Goal: Information Seeking & Learning: Learn about a topic

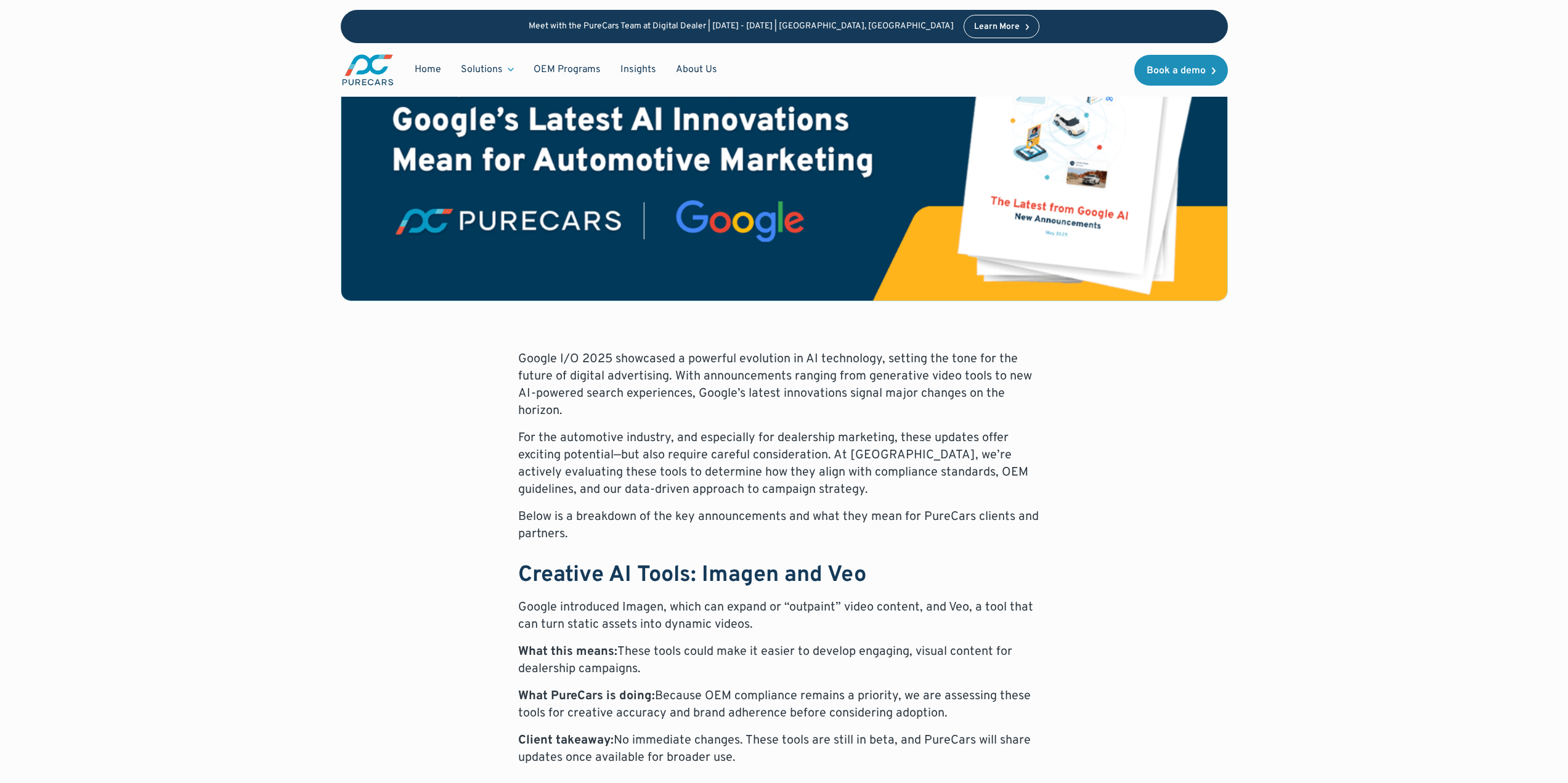
click at [715, 659] on p "What this means: These tools could make it easier to develop engaging, visual c…" at bounding box center [785, 660] width 533 height 34
click at [743, 356] on p "Google I/O 2025 showcased a powerful evolution in AI technology, setting the to…" at bounding box center [785, 385] width 533 height 69
click at [731, 369] on p "Google I/O 2025 showcased a powerful evolution in AI technology, setting the to…" at bounding box center [785, 385] width 533 height 69
click at [721, 383] on p "Google I/O 2025 showcased a powerful evolution in AI technology, setting the to…" at bounding box center [785, 385] width 533 height 69
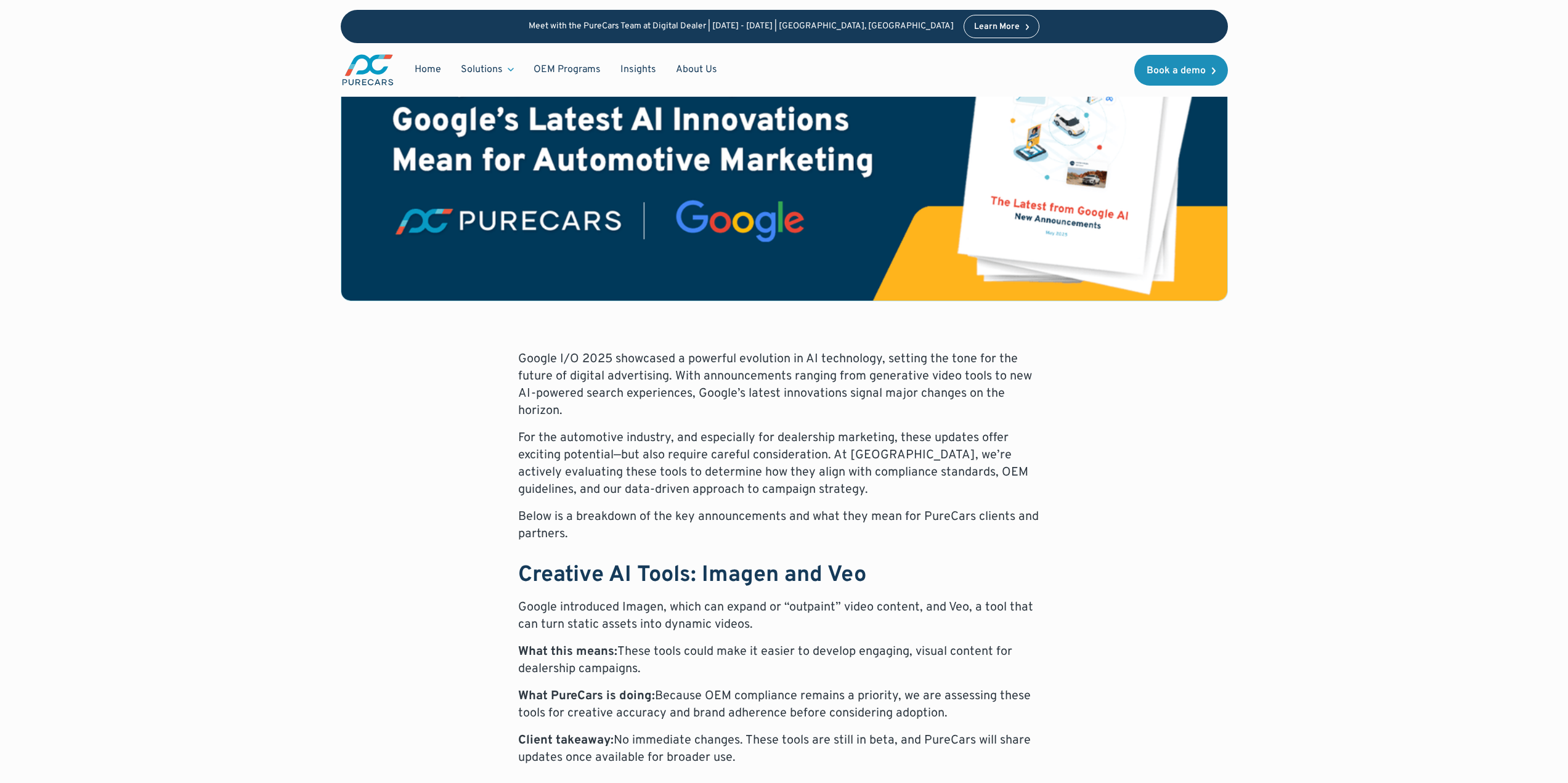
click at [641, 390] on p "Google I/O 2025 showcased a powerful evolution in AI technology, setting the to…" at bounding box center [785, 385] width 533 height 69
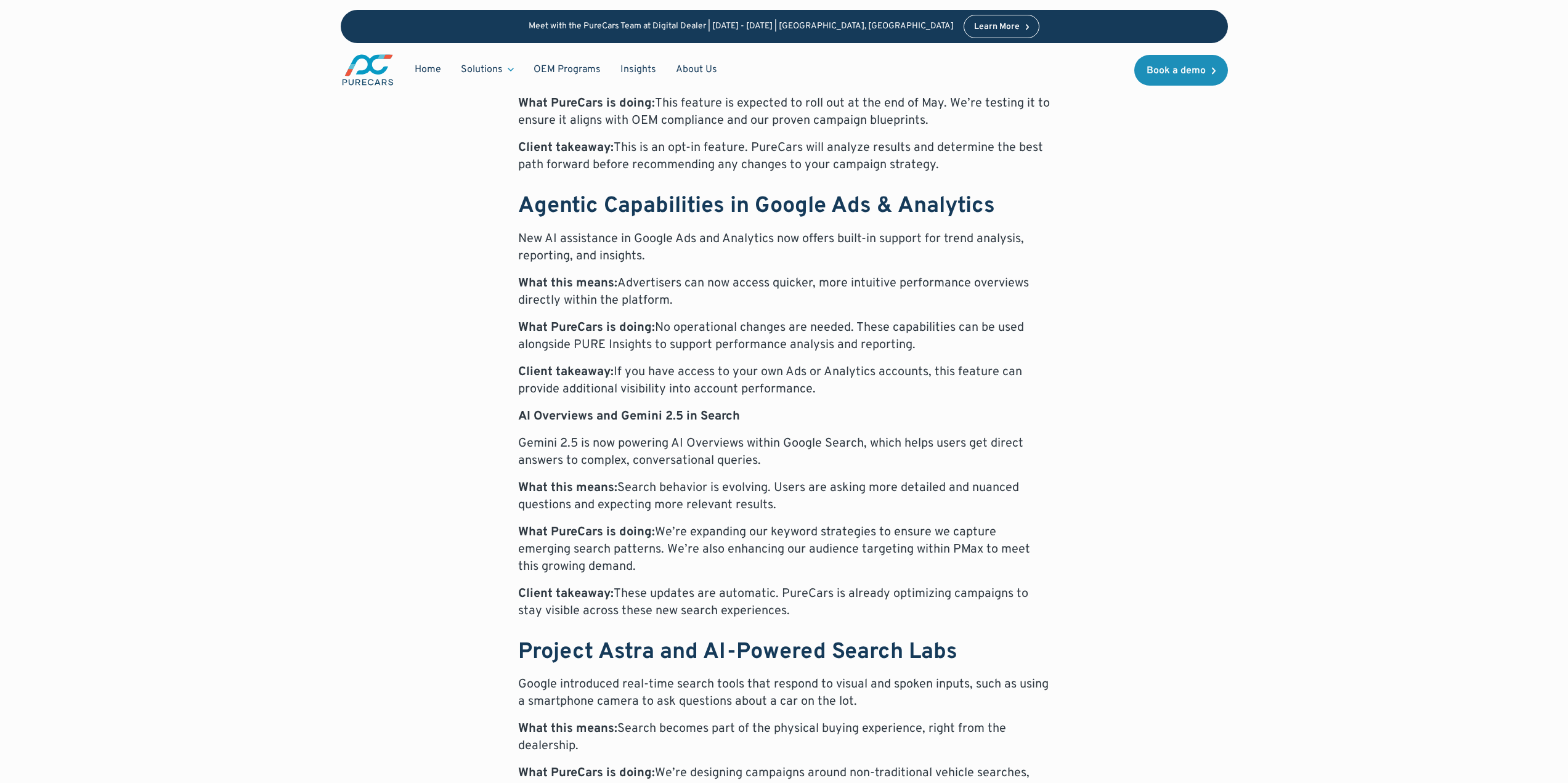
scroll to position [1145, 0]
drag, startPoint x: 564, startPoint y: 368, endPoint x: 800, endPoint y: 382, distance: 236.4
click at [800, 382] on div "Google I/O 2025 showcased a powerful evolution in AI technology, setting the to…" at bounding box center [785, 532] width 533 height 1997
click at [783, 459] on div "Google I/O 2025 showcased a powerful evolution in AI technology, setting the to…" at bounding box center [785, 532] width 533 height 1997
click at [676, 436] on p "Gemini 2.5 is now powering AI Overviews within Google Search, which helps users…" at bounding box center [785, 451] width 533 height 34
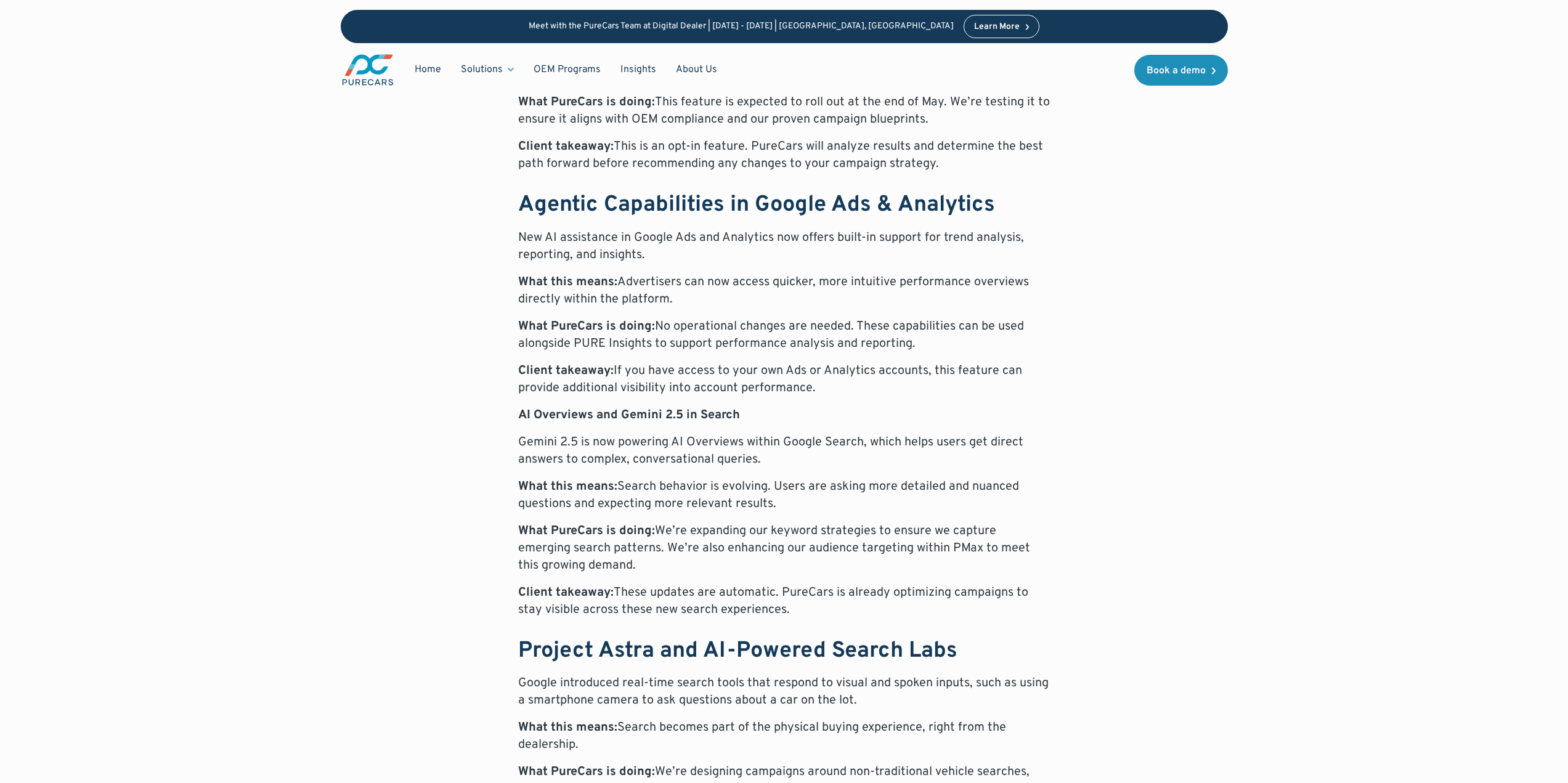
click at [757, 444] on p "Gemini 2.5 is now powering AI Overviews within Google Search, which helps users…" at bounding box center [785, 451] width 533 height 34
click at [575, 557] on p "What PureCars is doing: We’re expanding our keyword strategies to ensure we cap…" at bounding box center [785, 548] width 533 height 51
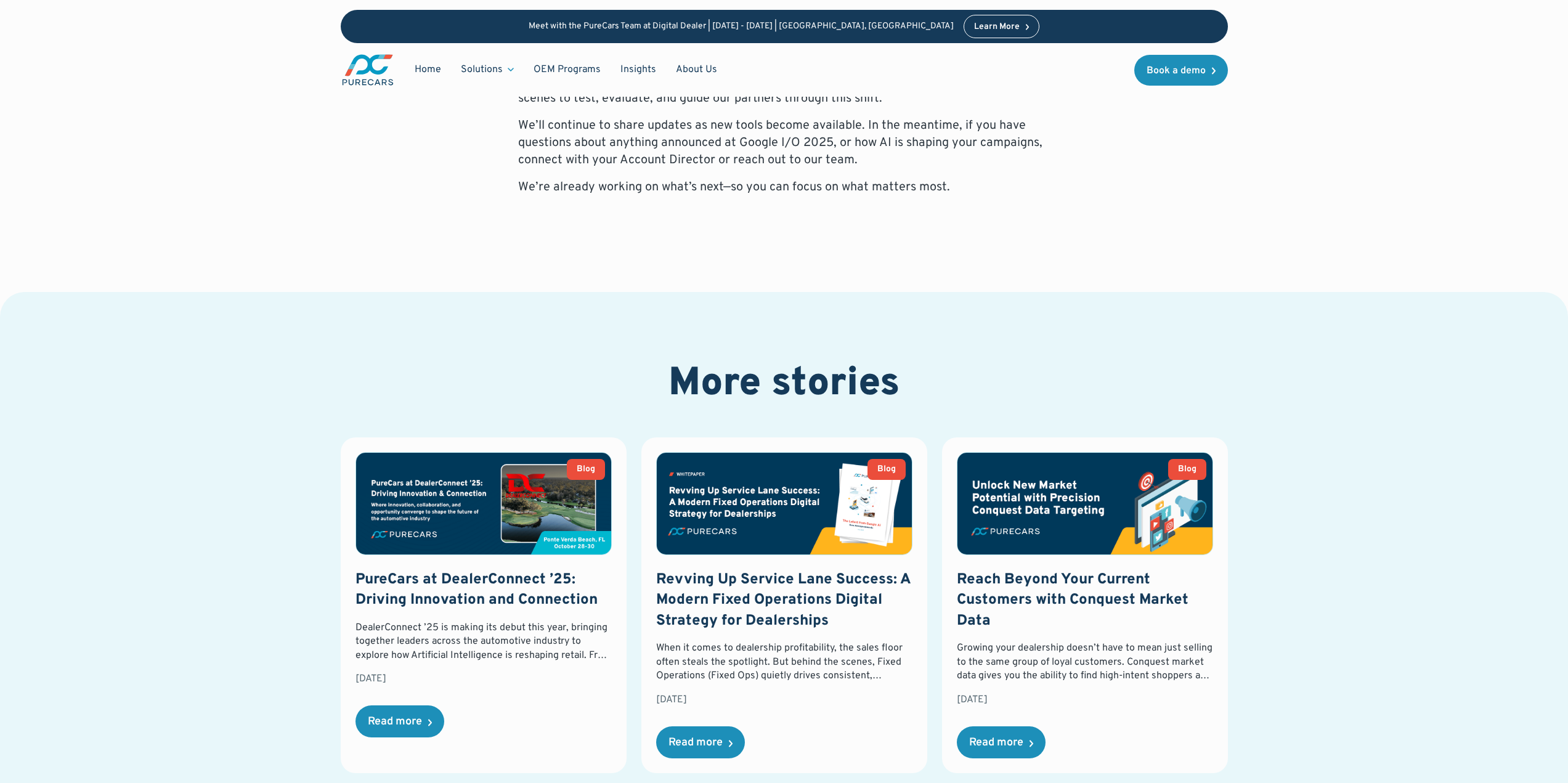
scroll to position [2453, 0]
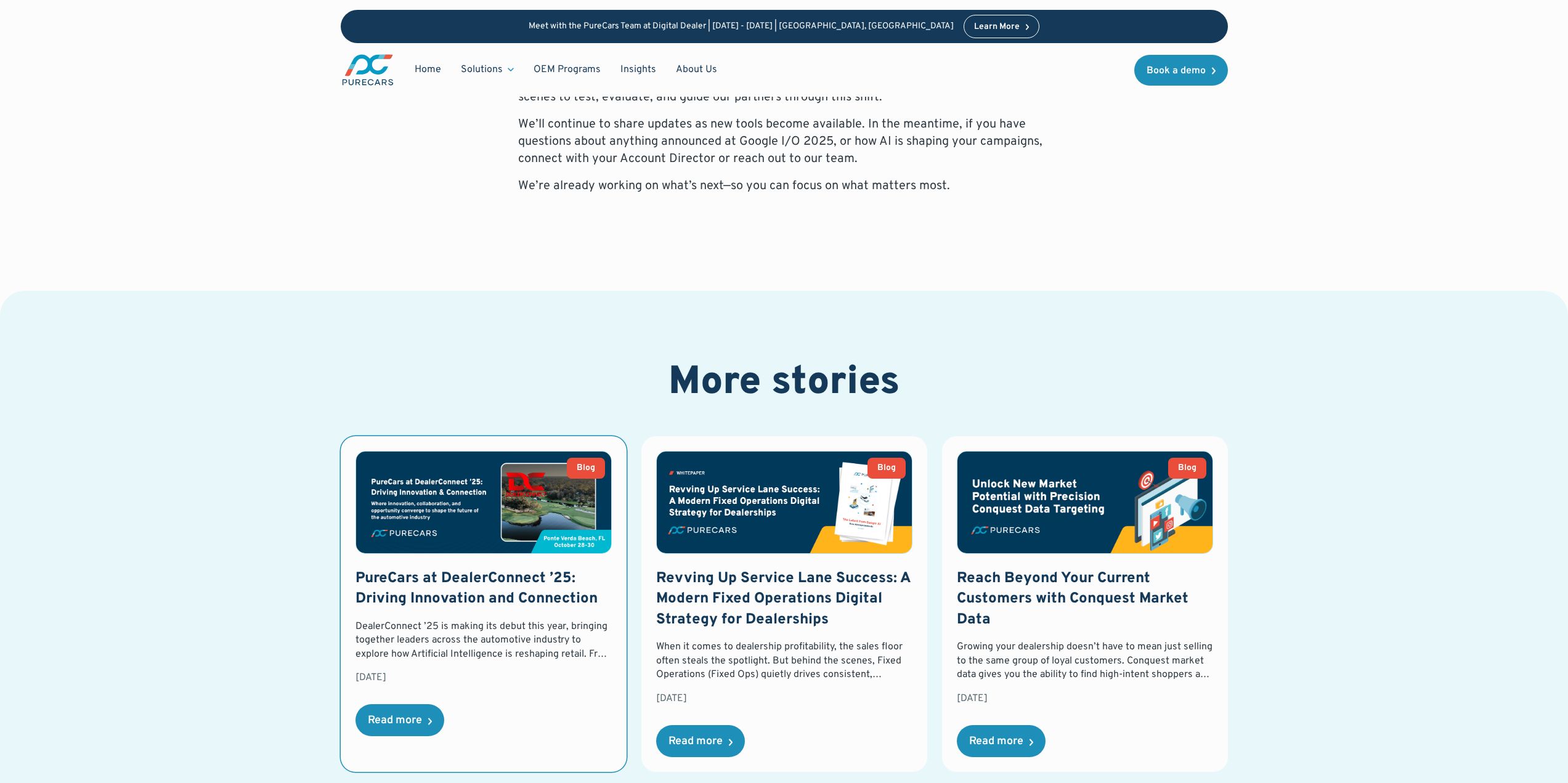
click at [365, 704] on div "Read more" at bounding box center [400, 720] width 89 height 32
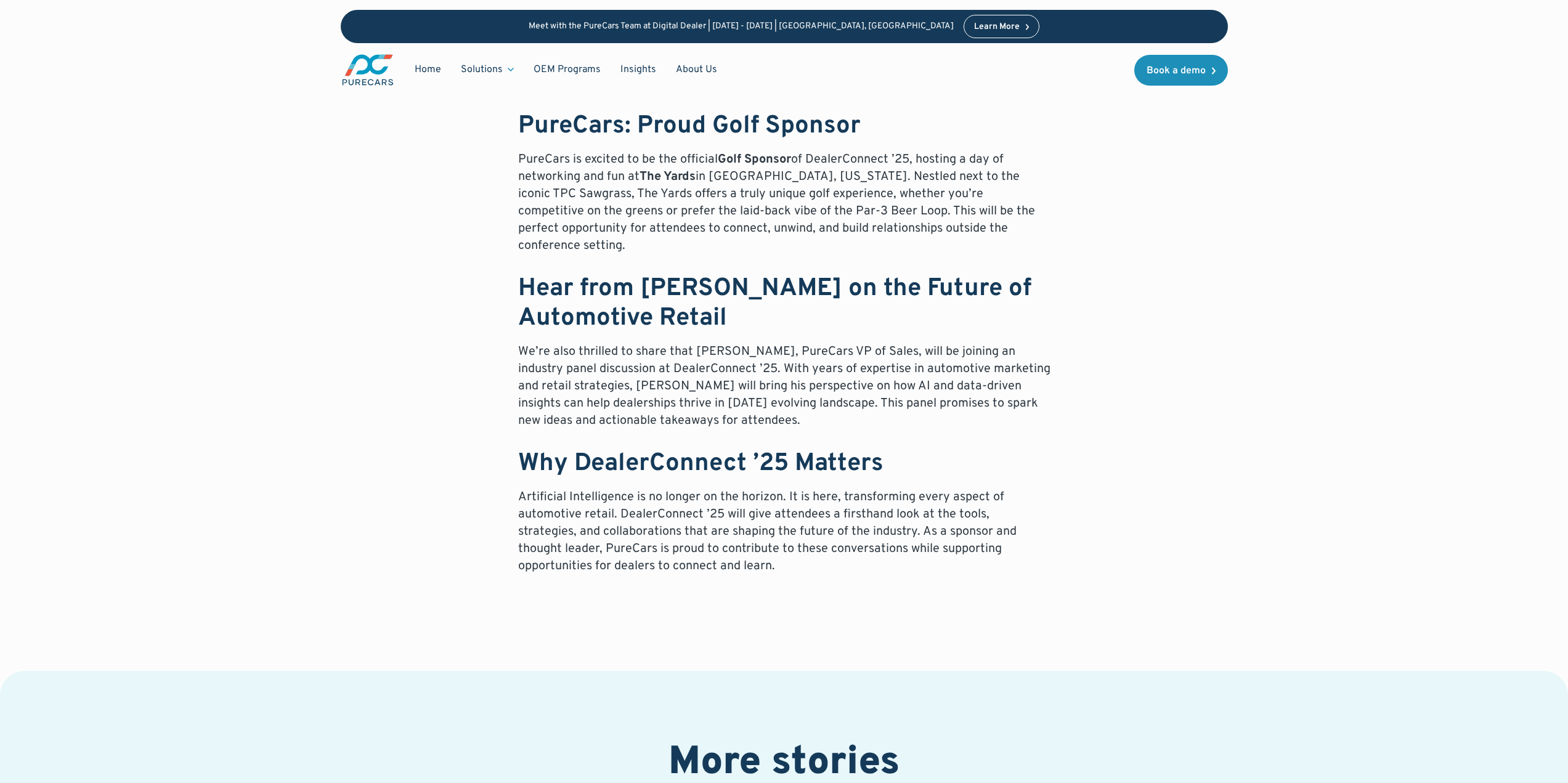
scroll to position [655, 0]
click at [533, 550] on p "Artificial Intelligence is no longer on the horizon. It is here, transforming e…" at bounding box center [785, 531] width 533 height 86
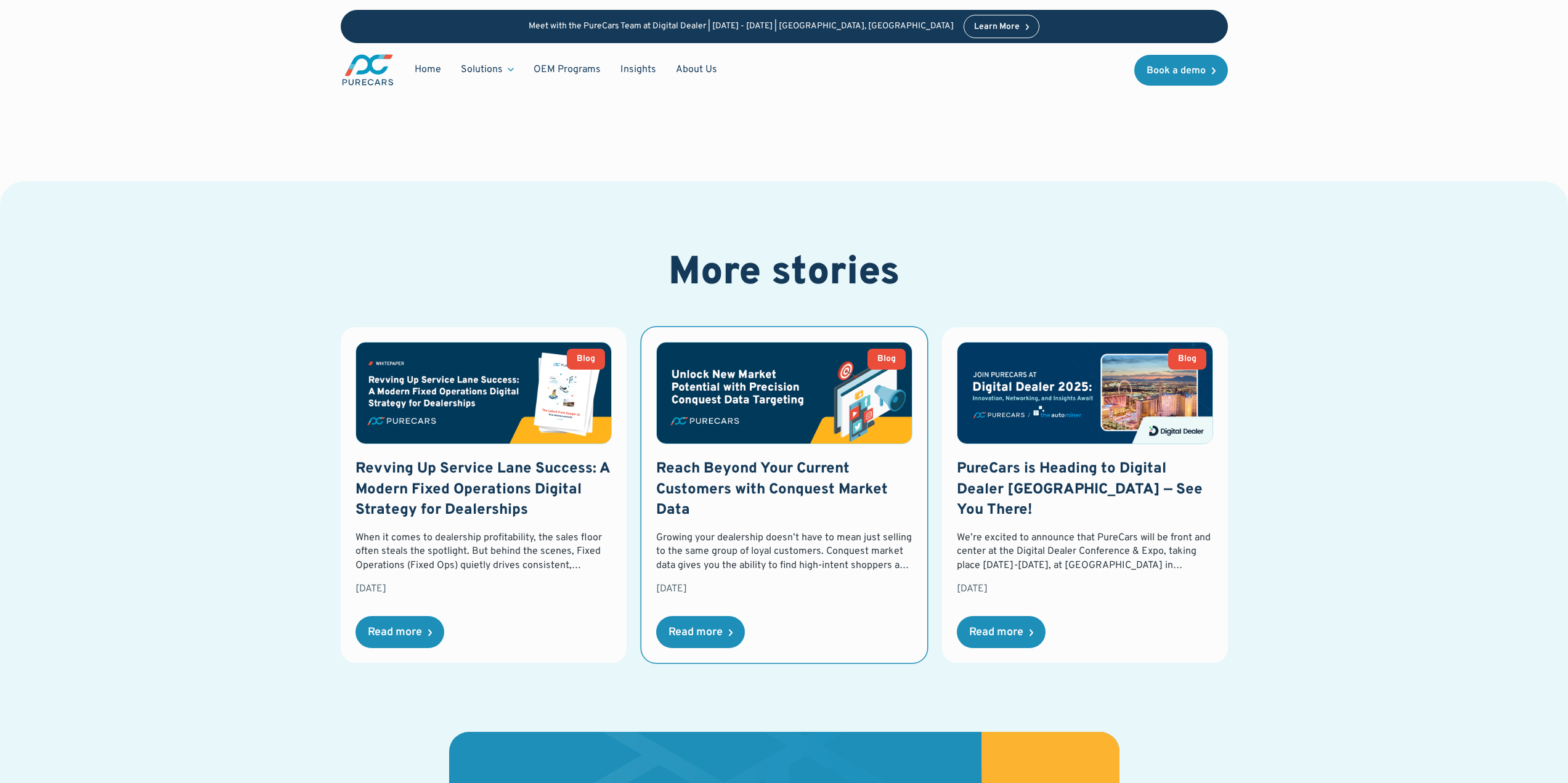
scroll to position [1145, 0]
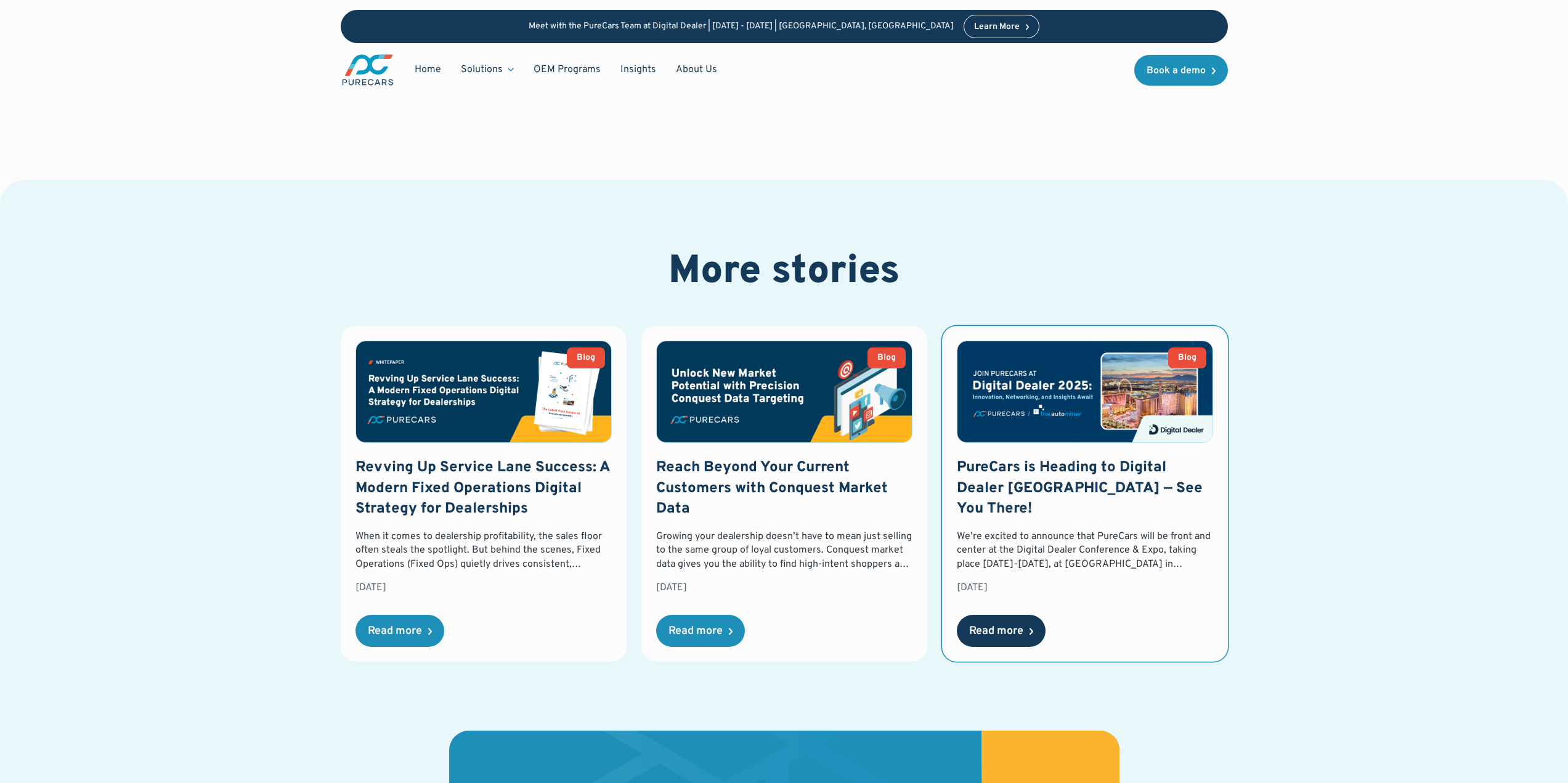
click at [1022, 626] on div "Read more" at bounding box center [996, 631] width 54 height 11
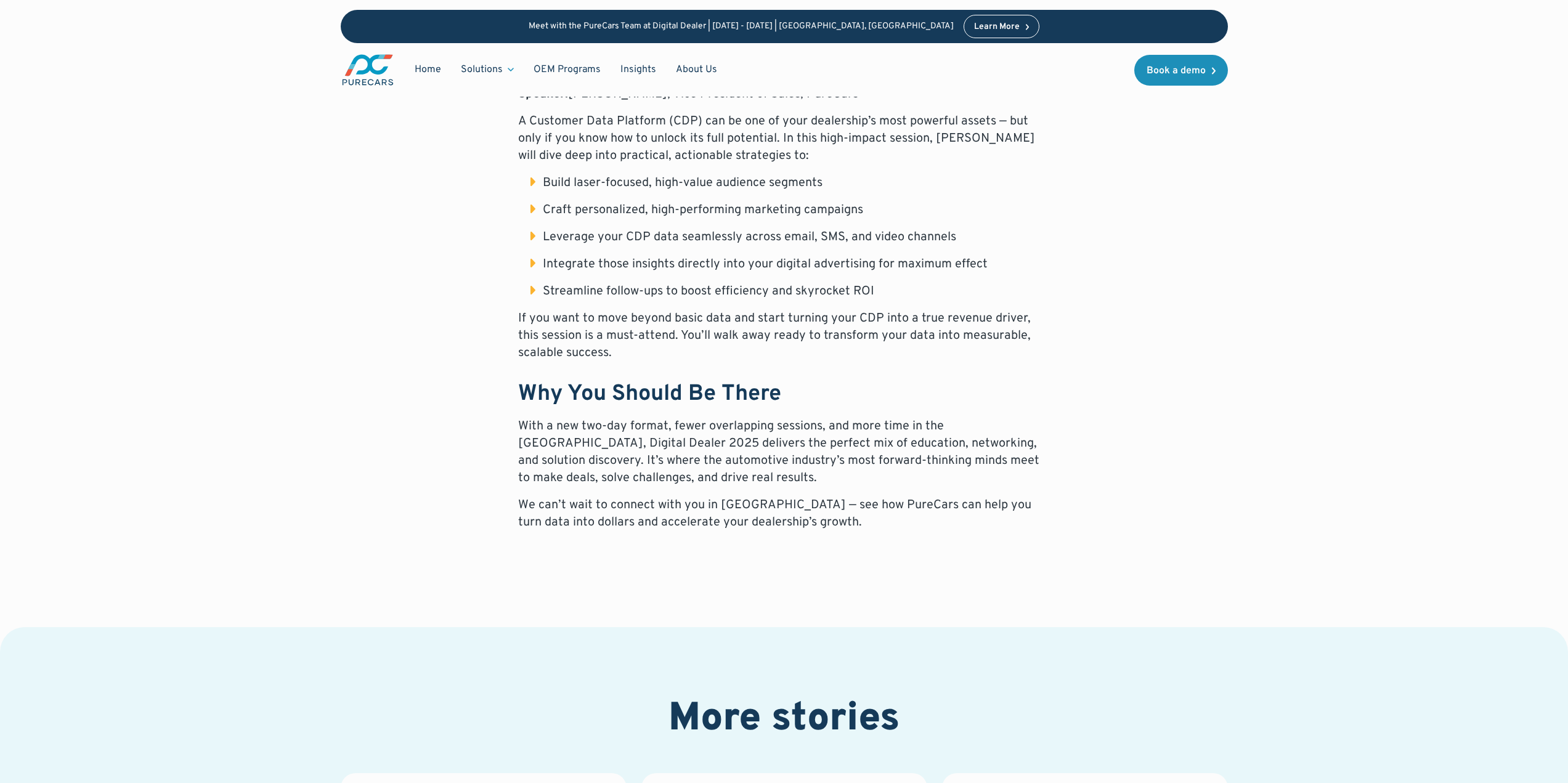
scroll to position [983, 0]
click at [930, 540] on p "‍" at bounding box center [785, 548] width 533 height 17
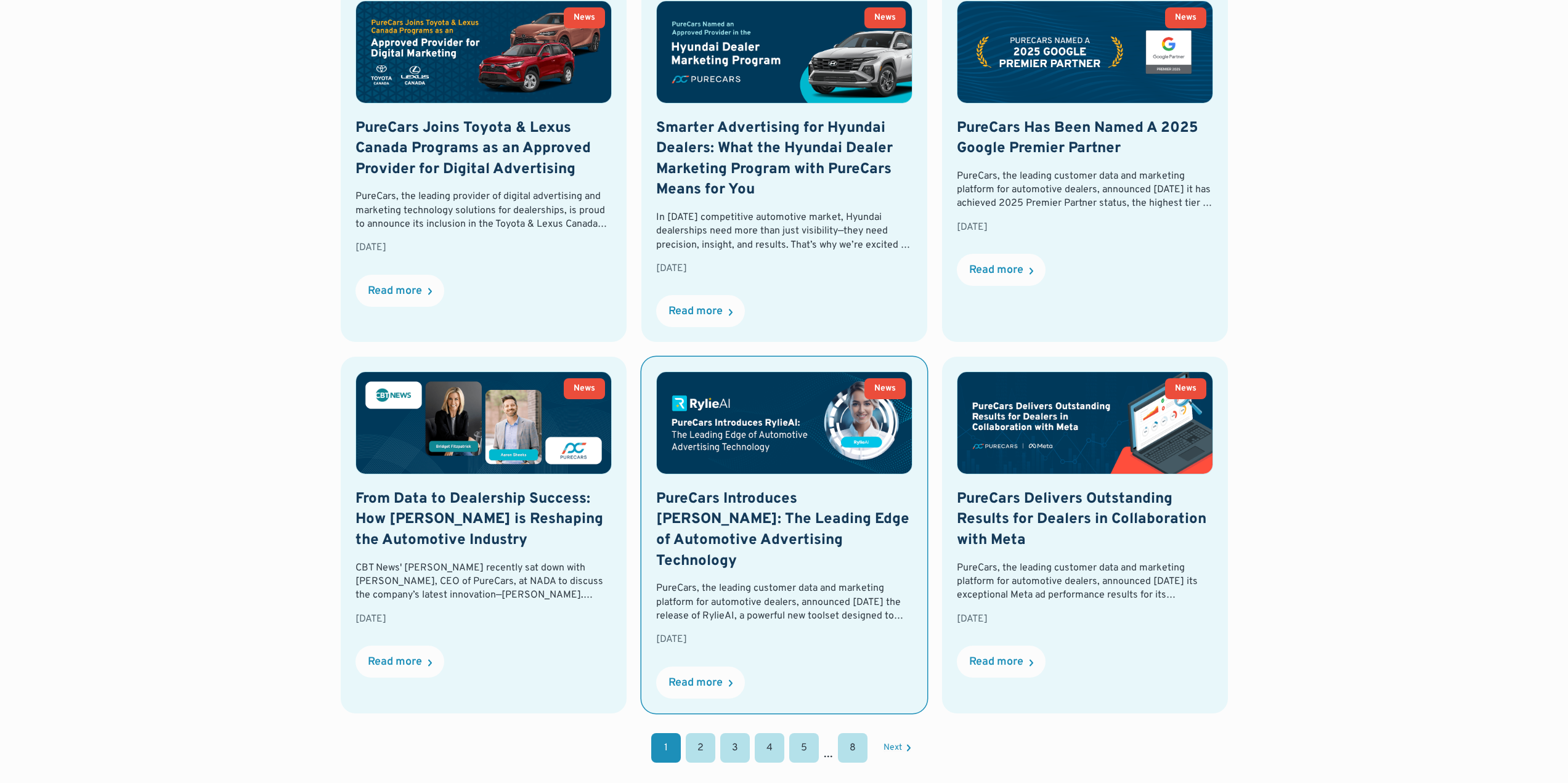
scroll to position [945, 0]
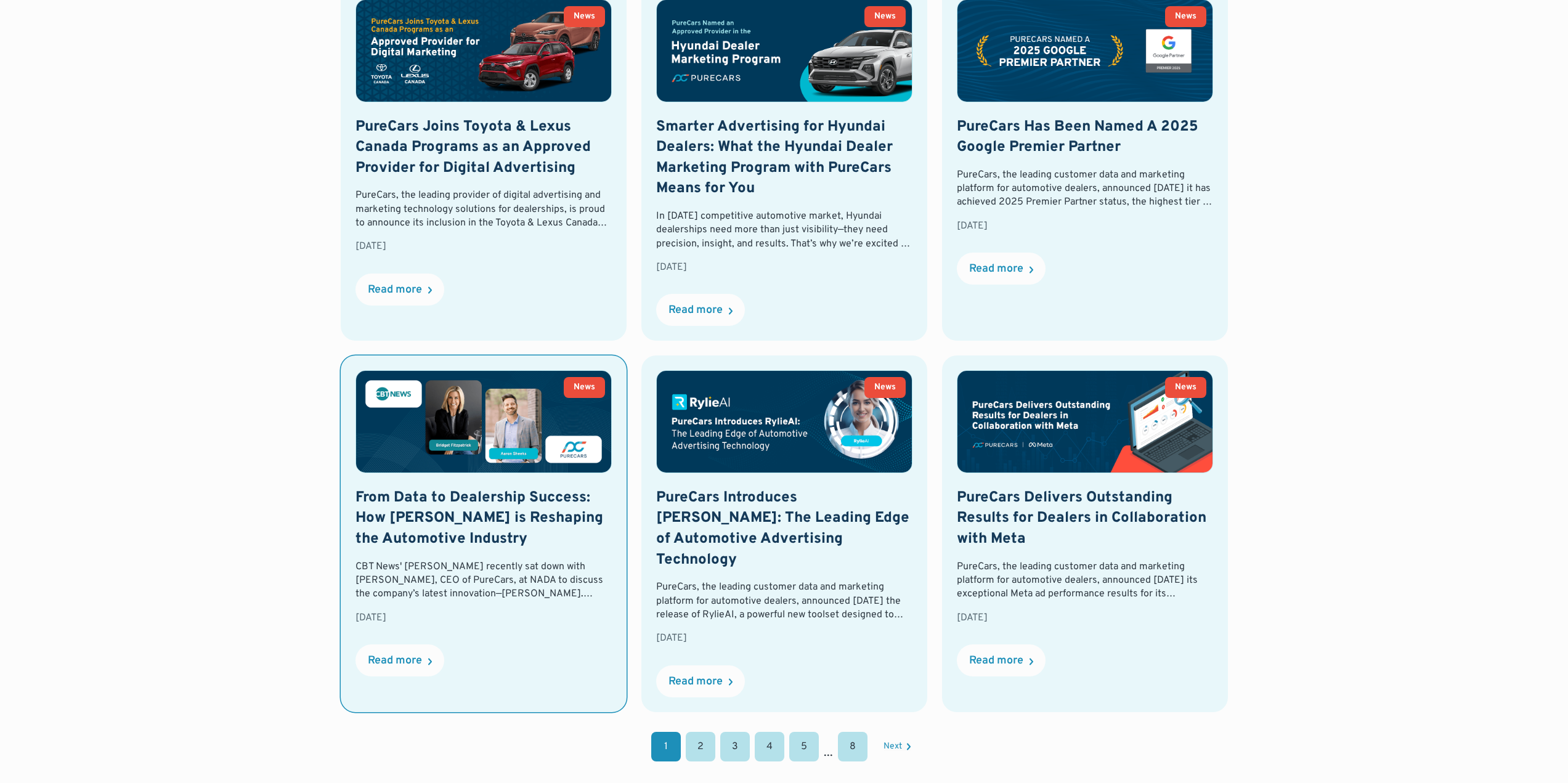
click at [375, 607] on div "From Data to Dealership Success: How RylieAI is Reshaping the Automotive Indust…" at bounding box center [483, 556] width 256 height 137
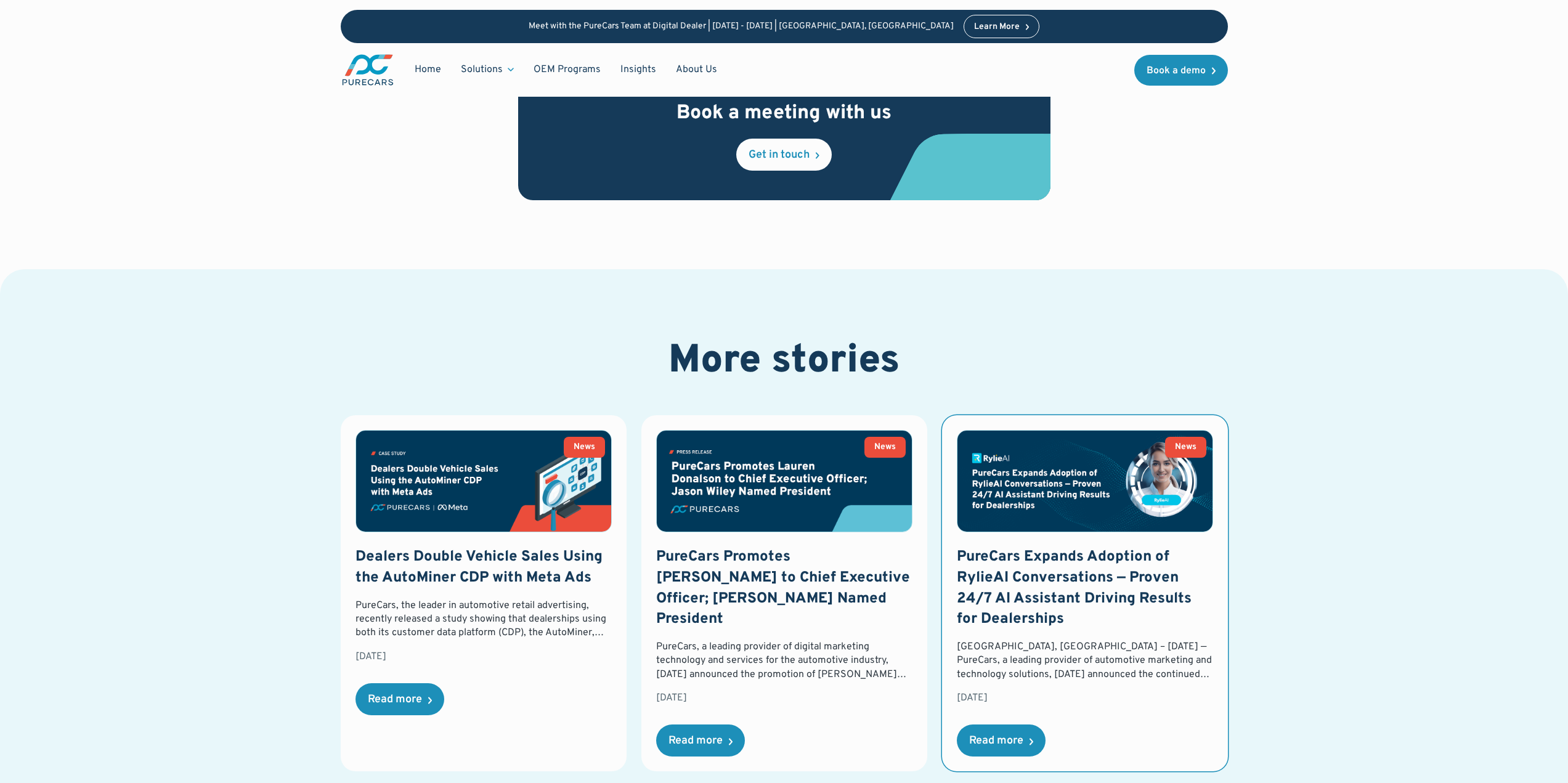
scroll to position [1781, 0]
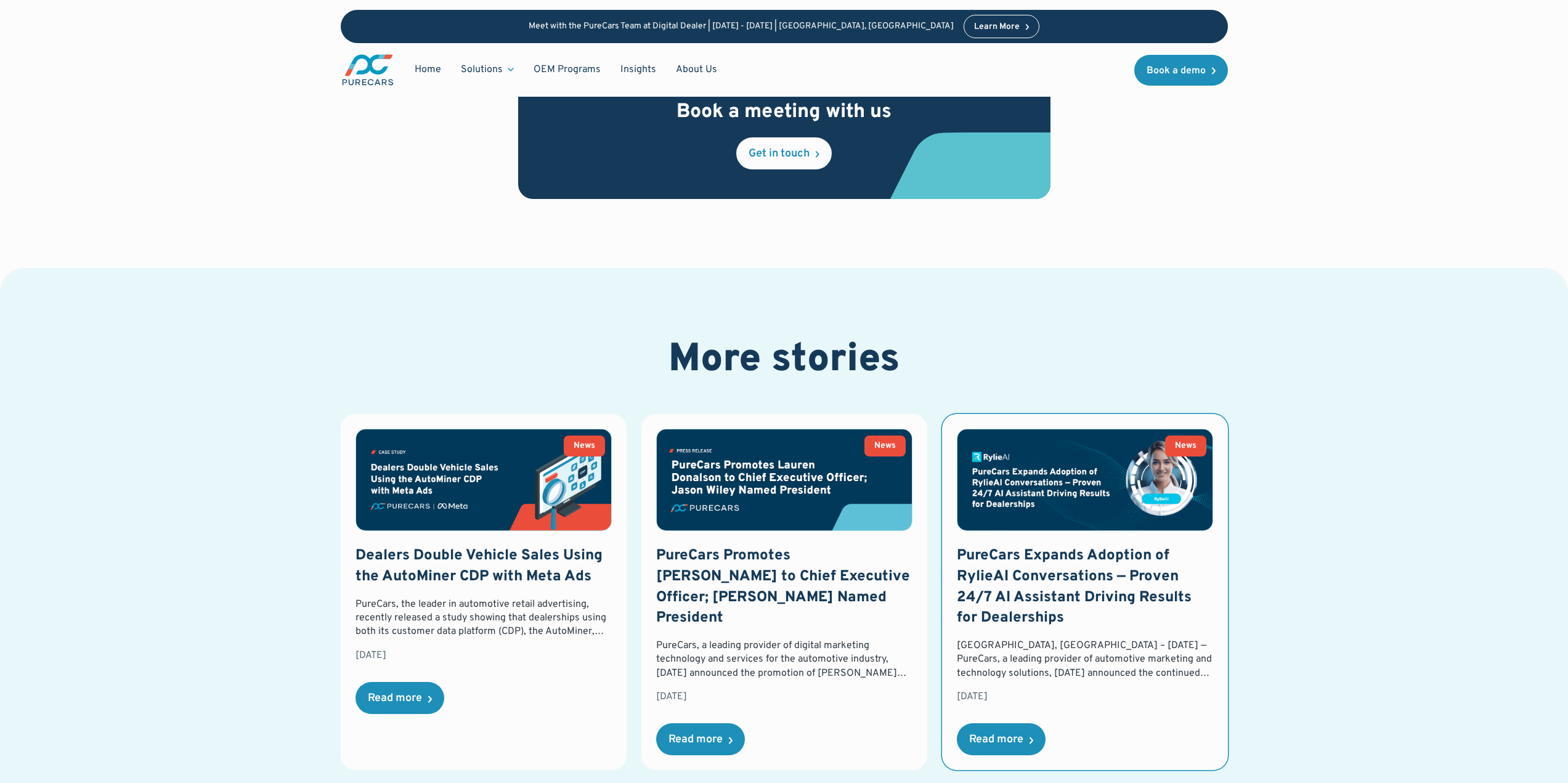
click at [1048, 629] on div "PureCars Expands Adoption of RylieAI Conversations — Proven 24/7 AI Assistant D…" at bounding box center [1085, 650] width 256 height 209
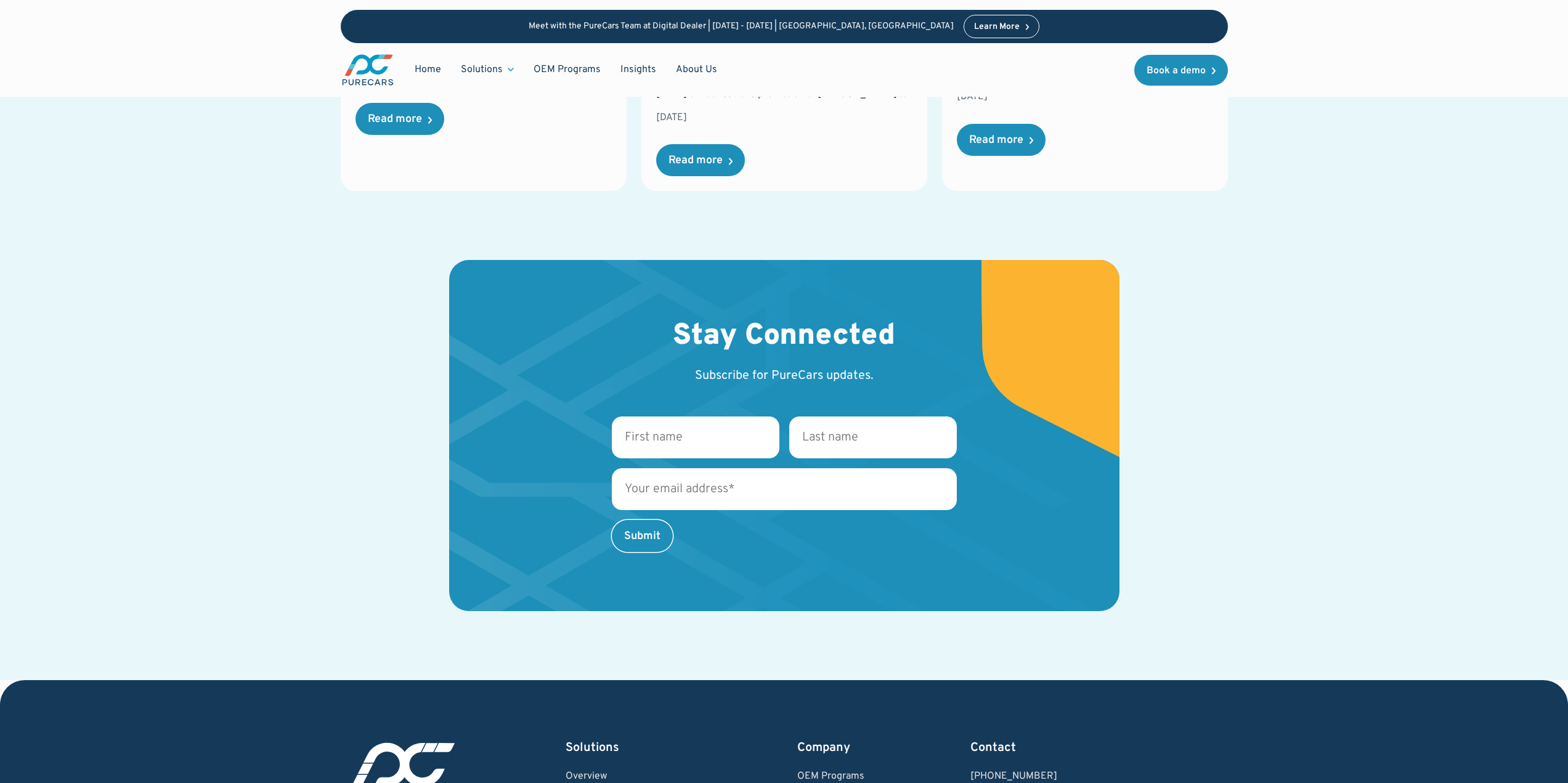
scroll to position [1960, 0]
